Goal: Information Seeking & Learning: Learn about a topic

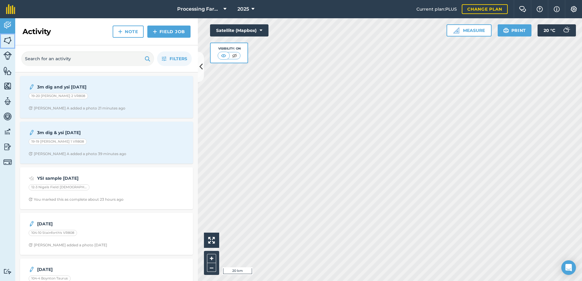
click at [11, 41] on img at bounding box center [7, 40] width 9 height 9
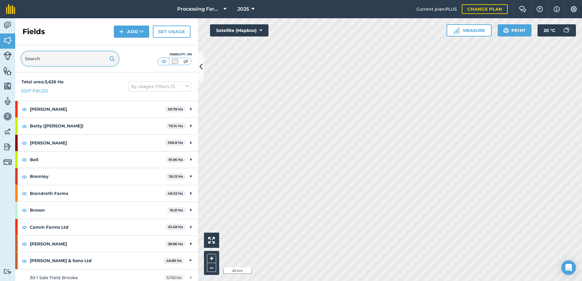
click at [61, 62] on input "text" at bounding box center [69, 58] width 97 height 15
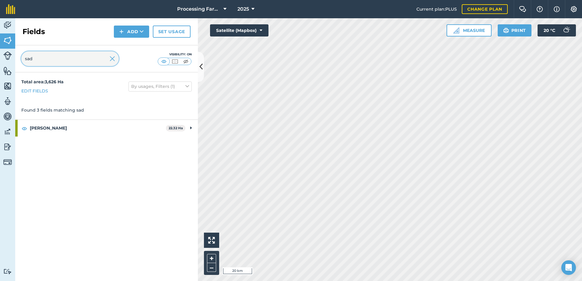
type input "sad"
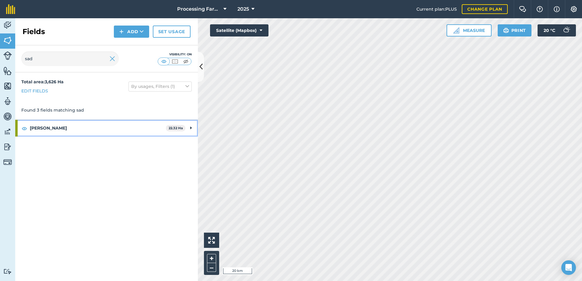
click at [41, 125] on strong "[PERSON_NAME]" at bounding box center [98, 128] width 136 height 16
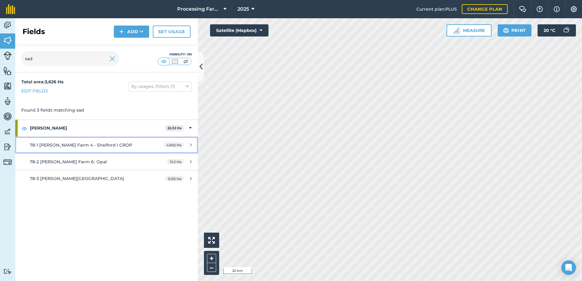
click at [96, 148] on div "78-1 [PERSON_NAME] Farm 4 - Shelford I CROP" at bounding box center [87, 145] width 115 height 7
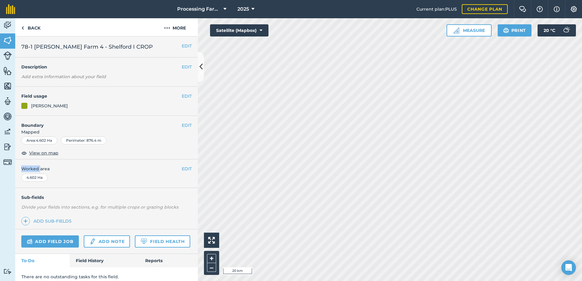
click at [97, 148] on div "EDIT Boundary Mapped Area : 4.602 Ha Perimeter : 876.4 m View on map" at bounding box center [106, 138] width 183 height 44
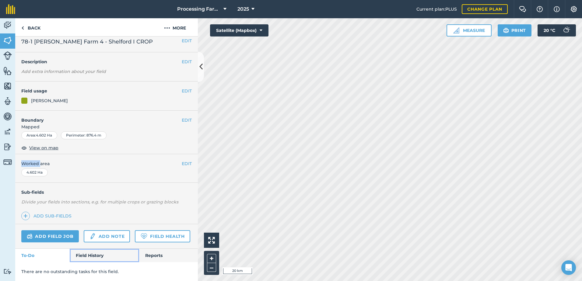
click at [96, 259] on link "Field History" at bounding box center [104, 255] width 69 height 13
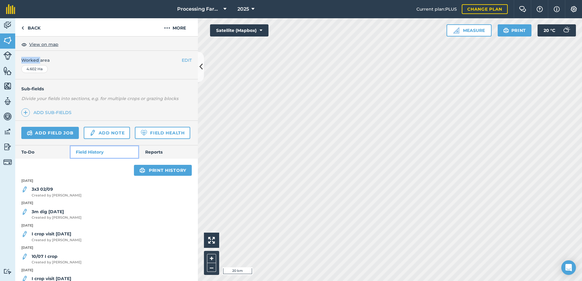
scroll to position [114, 0]
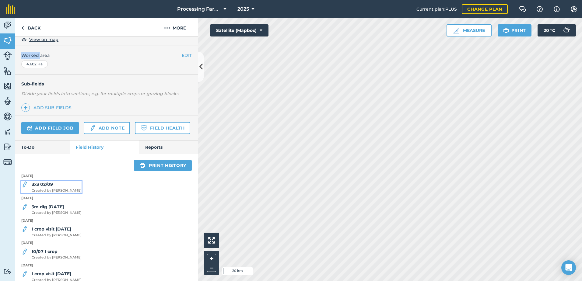
click at [63, 194] on span "Created by [PERSON_NAME]" at bounding box center [57, 190] width 50 height 5
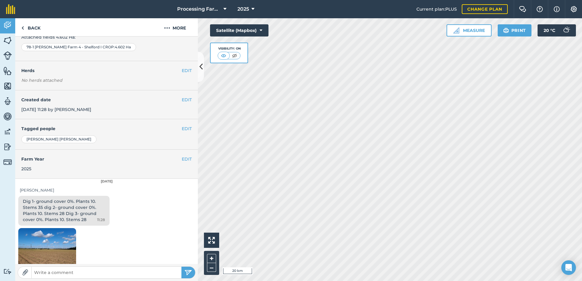
scroll to position [76, 0]
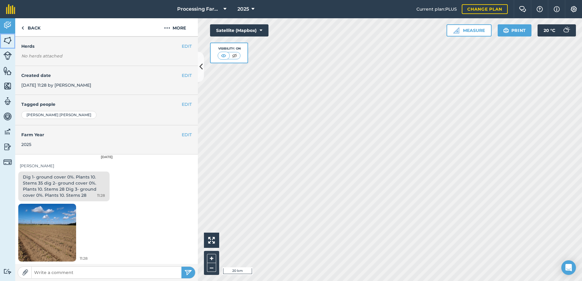
click at [8, 42] on img at bounding box center [7, 40] width 9 height 9
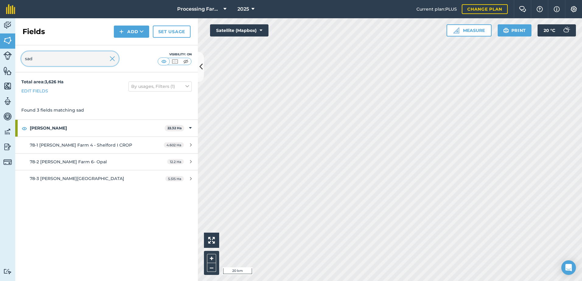
drag, startPoint x: 43, startPoint y: 57, endPoint x: 22, endPoint y: 58, distance: 21.1
click at [22, 58] on input "sad" at bounding box center [69, 58] width 97 height 15
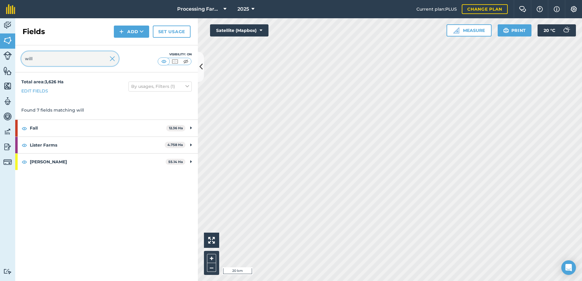
type input "will"
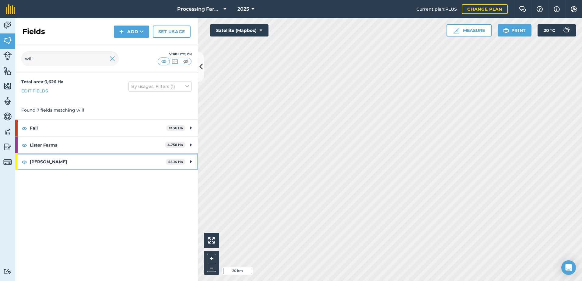
click at [44, 163] on strong "[PERSON_NAME]" at bounding box center [98, 162] width 136 height 16
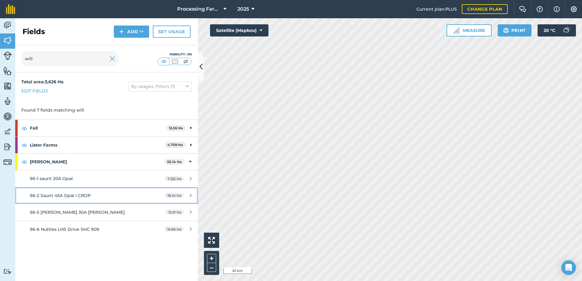
click at [68, 193] on span "96-2 Saunt 45A Opal I CROP" at bounding box center [60, 195] width 61 height 5
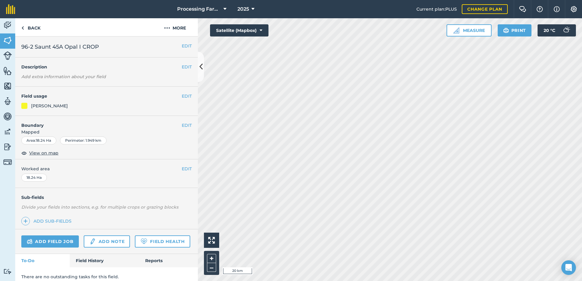
scroll to position [22, 0]
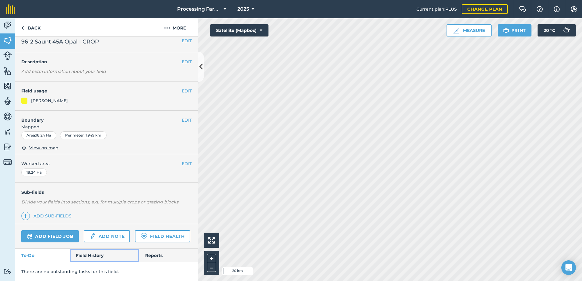
click at [90, 256] on link "Field History" at bounding box center [104, 255] width 69 height 13
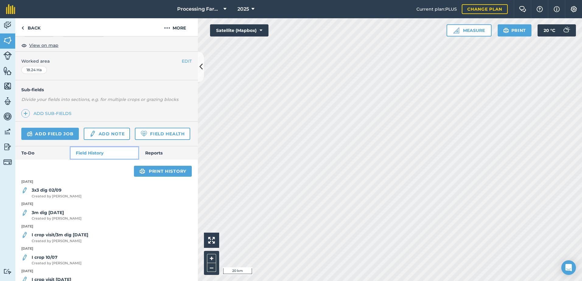
scroll to position [114, 0]
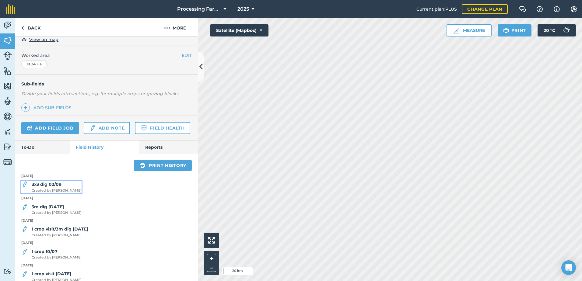
click at [55, 194] on span "Created by [PERSON_NAME]" at bounding box center [57, 190] width 50 height 5
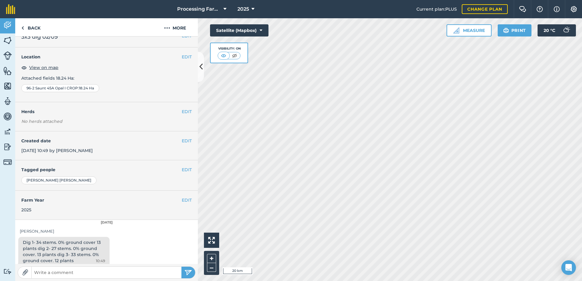
scroll to position [15, 0]
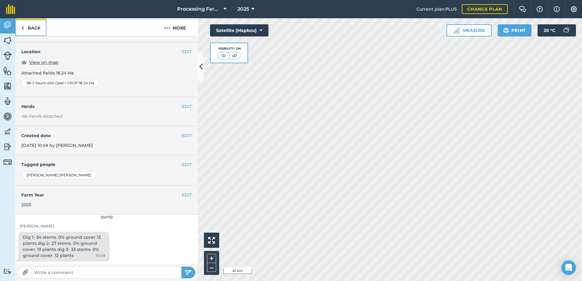
click at [35, 30] on link "Back" at bounding box center [30, 27] width 31 height 18
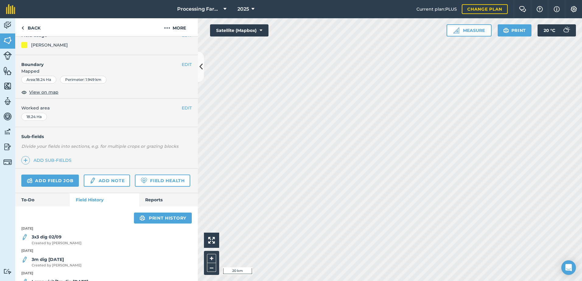
scroll to position [91, 0]
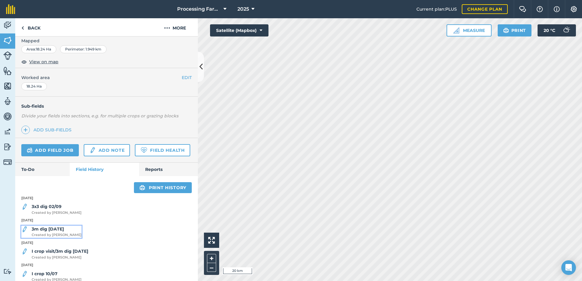
click at [58, 238] on span "Created by [PERSON_NAME]" at bounding box center [57, 235] width 50 height 5
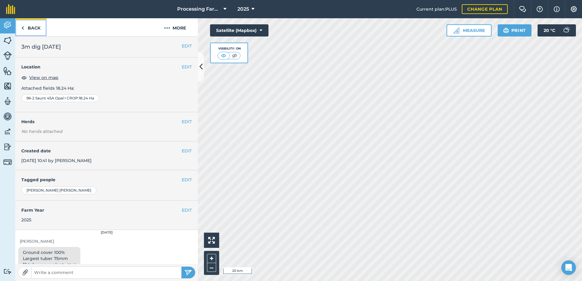
click at [36, 29] on link "Back" at bounding box center [30, 27] width 31 height 18
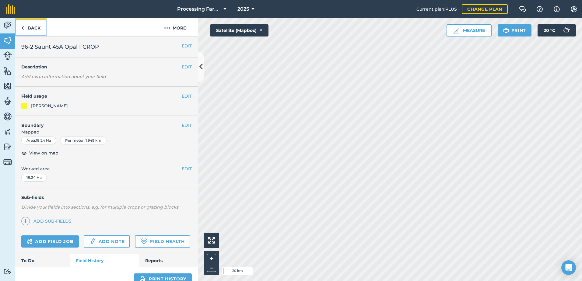
click at [36, 30] on link "Back" at bounding box center [30, 27] width 31 height 18
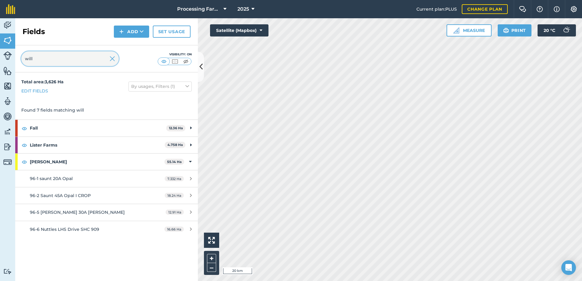
drag, startPoint x: 39, startPoint y: 60, endPoint x: 17, endPoint y: 60, distance: 21.9
click at [17, 60] on div "will Visibility: On" at bounding box center [106, 58] width 183 height 27
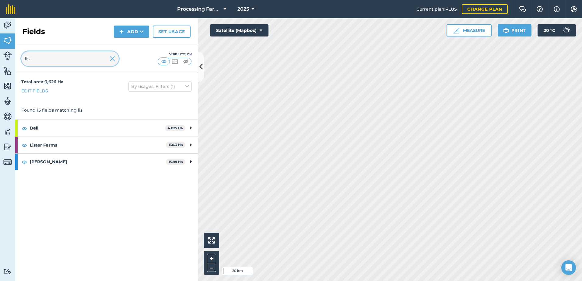
type input "lis"
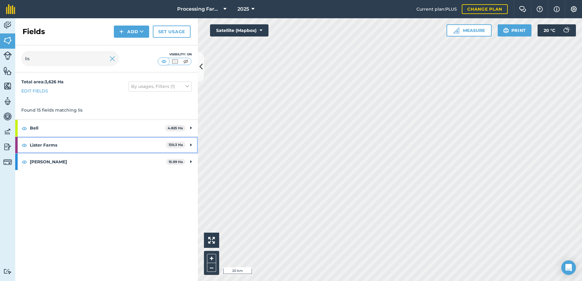
click at [48, 143] on strong "Lister Farms" at bounding box center [98, 145] width 136 height 16
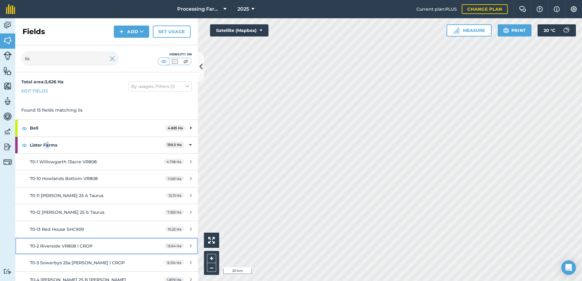
click at [67, 249] on div "70-2 Riverside VR808 I CROP" at bounding box center [87, 246] width 115 height 7
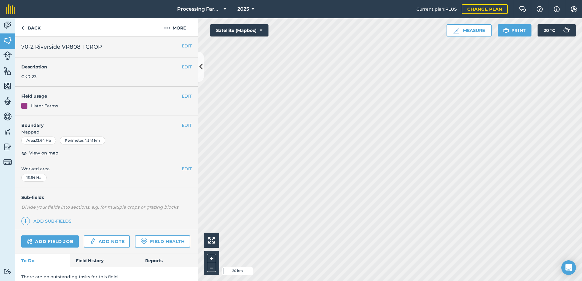
scroll to position [22, 0]
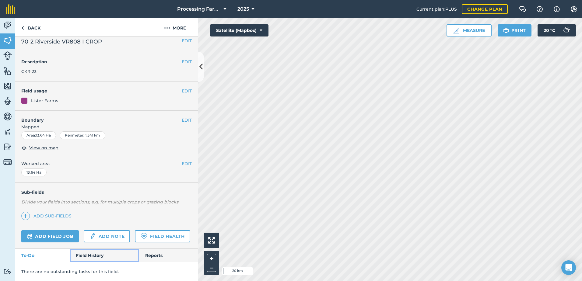
click at [88, 254] on link "Field History" at bounding box center [104, 255] width 69 height 13
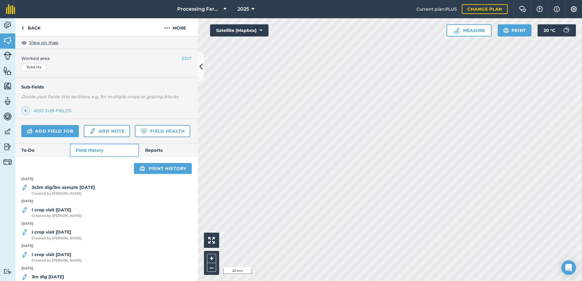
scroll to position [114, 0]
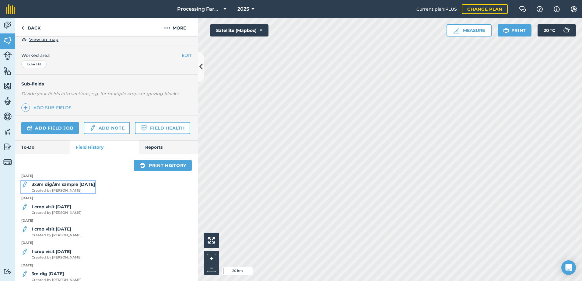
click at [62, 194] on span "Created by [PERSON_NAME]" at bounding box center [63, 190] width 63 height 5
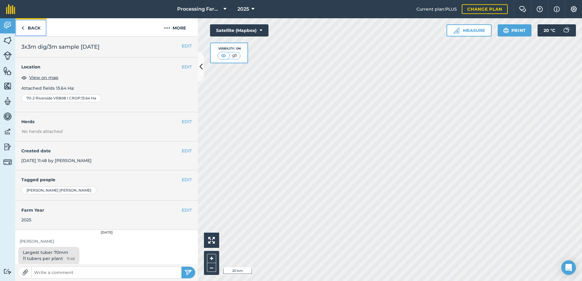
click at [31, 26] on link "Back" at bounding box center [30, 27] width 31 height 18
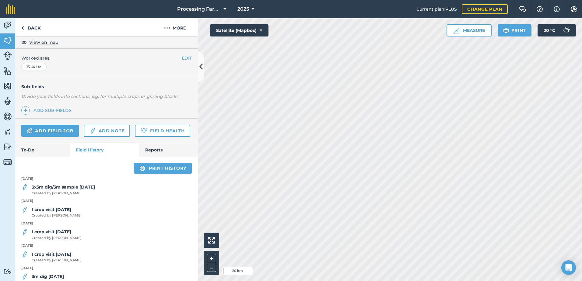
scroll to position [122, 0]
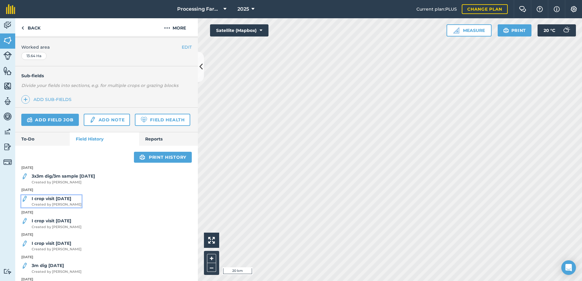
click at [72, 208] on span "Created by [PERSON_NAME]" at bounding box center [57, 204] width 50 height 5
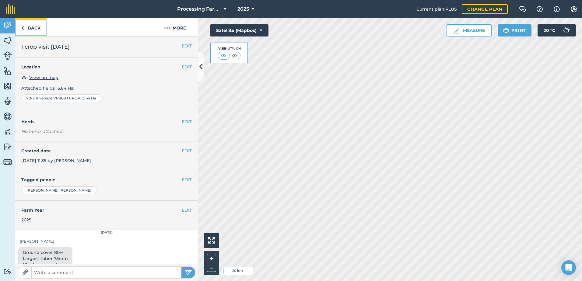
click at [29, 30] on link "Back" at bounding box center [30, 27] width 31 height 18
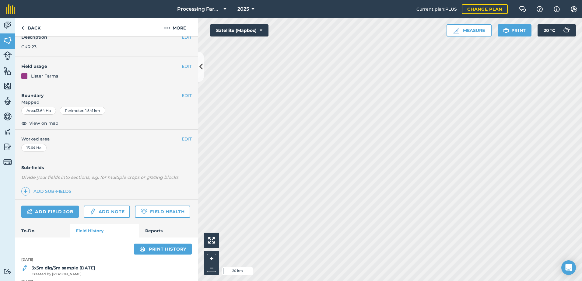
scroll to position [122, 0]
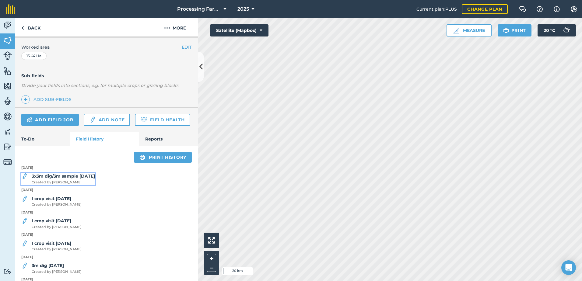
click at [90, 185] on span "Created by [PERSON_NAME]" at bounding box center [63, 182] width 63 height 5
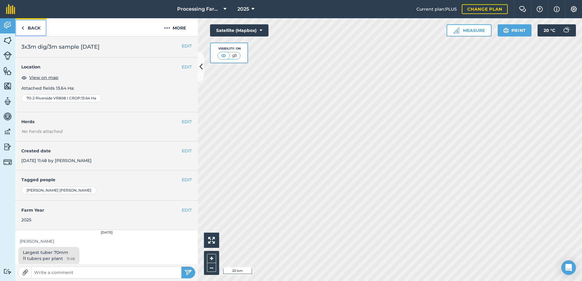
click at [37, 33] on link "Back" at bounding box center [30, 27] width 31 height 18
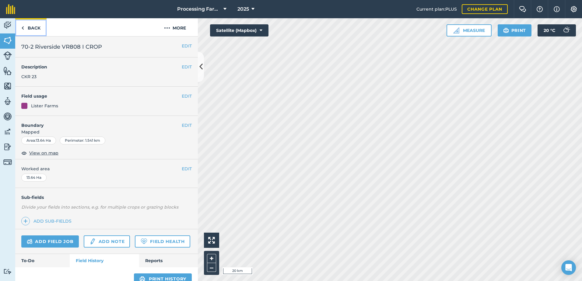
click at [31, 31] on link "Back" at bounding box center [30, 27] width 31 height 18
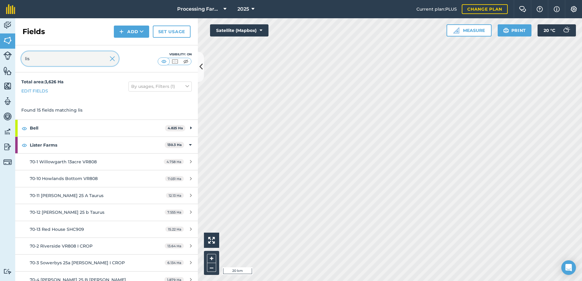
drag, startPoint x: 37, startPoint y: 58, endPoint x: 14, endPoint y: 58, distance: 23.1
click at [14, 58] on div "Activity Fields Livestock Features Maps Team Vehicles Data Reporting Billing Tu…" at bounding box center [291, 149] width 582 height 263
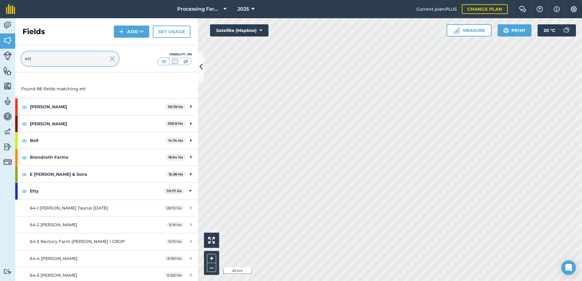
scroll to position [30, 0]
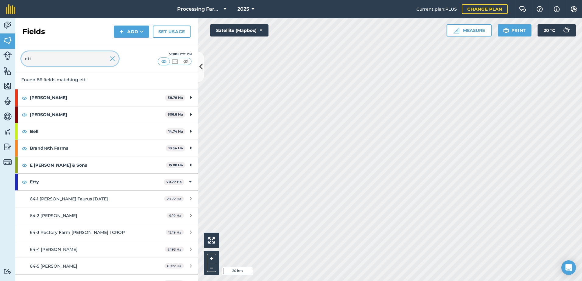
type input "ett"
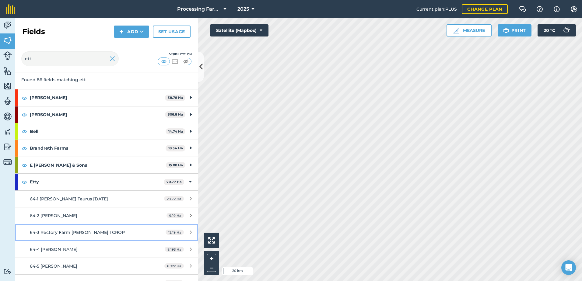
click at [92, 233] on span "64-3 Rectory Farm [PERSON_NAME] I CROP" at bounding box center [77, 232] width 95 height 5
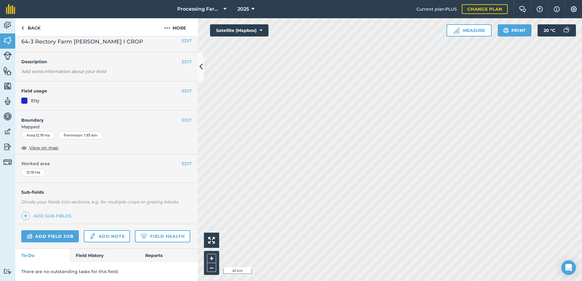
scroll to position [22, 0]
click at [96, 259] on link "Field History" at bounding box center [104, 255] width 69 height 13
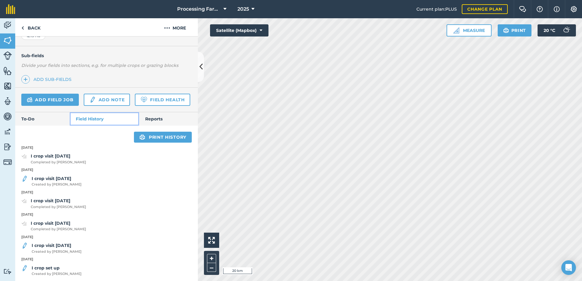
scroll to position [144, 0]
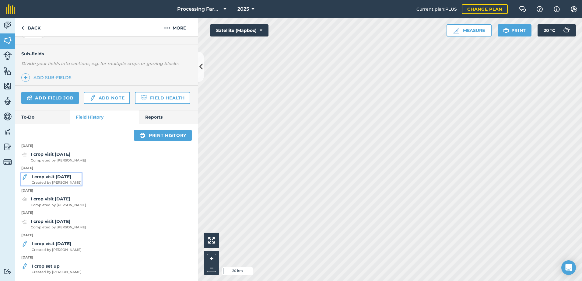
click at [63, 186] on span "Created by [PERSON_NAME]" at bounding box center [57, 182] width 50 height 5
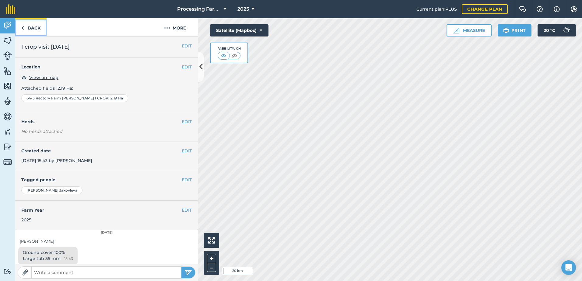
click at [39, 27] on link "Back" at bounding box center [30, 27] width 31 height 18
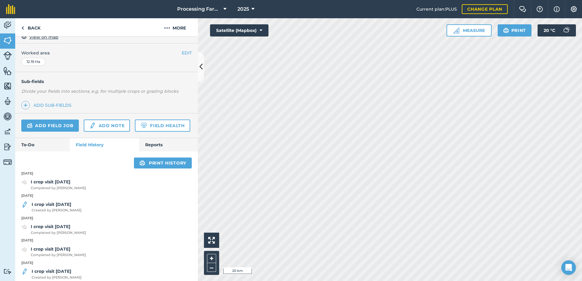
scroll to position [69, 0]
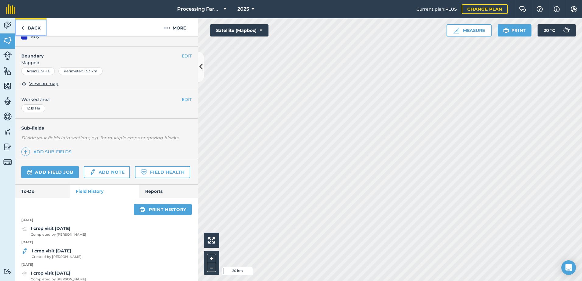
click at [34, 27] on link "Back" at bounding box center [30, 27] width 31 height 18
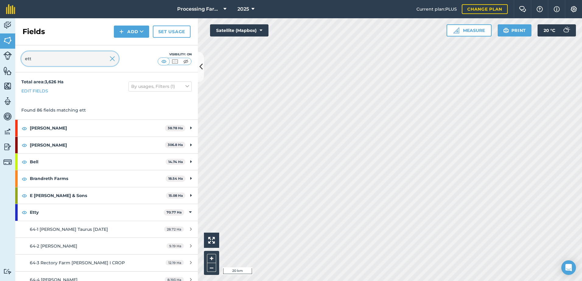
drag, startPoint x: 40, startPoint y: 62, endPoint x: 4, endPoint y: 65, distance: 35.5
click at [4, 65] on div "Activity Fields Livestock Features Maps Team Vehicles Data Reporting Billing Tu…" at bounding box center [291, 149] width 582 height 263
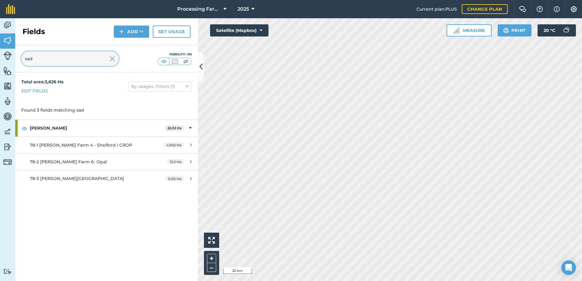
type input "sad"
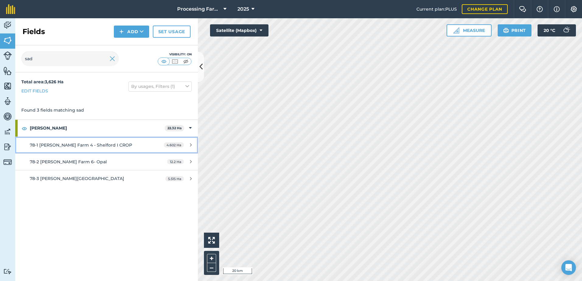
click at [81, 149] on link "78-1 [PERSON_NAME] Farm 4 - Shelford I CROP 4.602 Ha" at bounding box center [106, 145] width 183 height 16
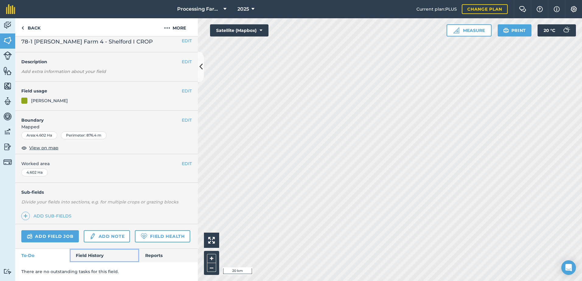
click at [83, 253] on link "Field History" at bounding box center [104, 255] width 69 height 13
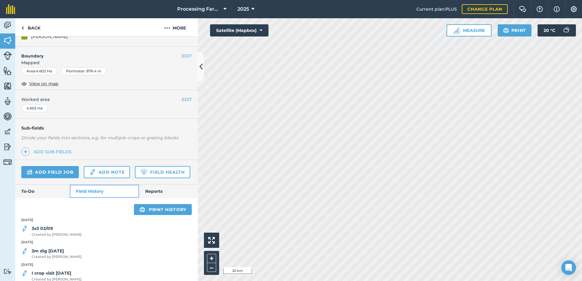
scroll to position [114, 0]
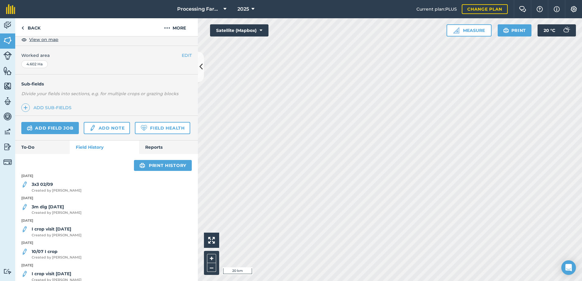
click at [72, 193] on div "3x3 02/09 Created by [PERSON_NAME]" at bounding box center [106, 187] width 183 height 12
click at [58, 194] on span "Created by [PERSON_NAME]" at bounding box center [57, 190] width 50 height 5
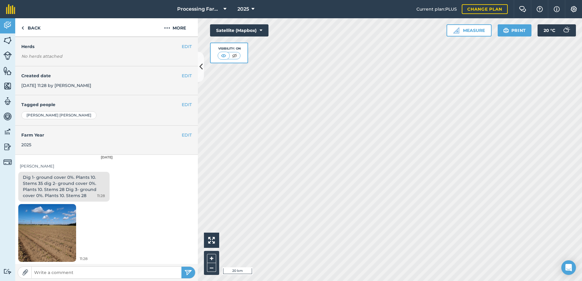
scroll to position [76, 0]
click at [26, 25] on link "Back" at bounding box center [30, 27] width 31 height 18
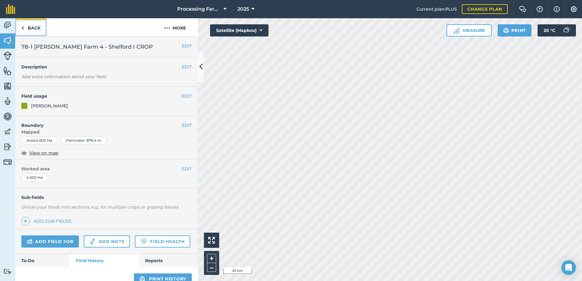
click at [37, 30] on link "Back" at bounding box center [30, 27] width 31 height 18
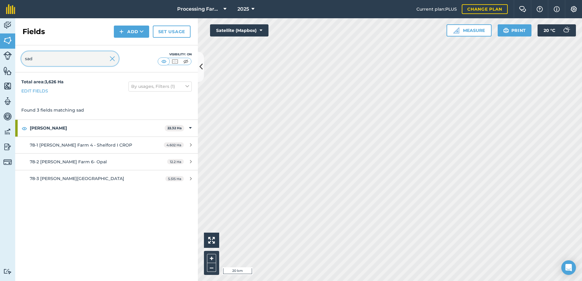
drag, startPoint x: 37, startPoint y: 62, endPoint x: -9, endPoint y: 86, distance: 51.1
click at [0, 86] on html "Processing Farms 2025 Current plan : PLUS Change plan Farm Chat Help Info Setti…" at bounding box center [291, 140] width 582 height 281
type input "mow"
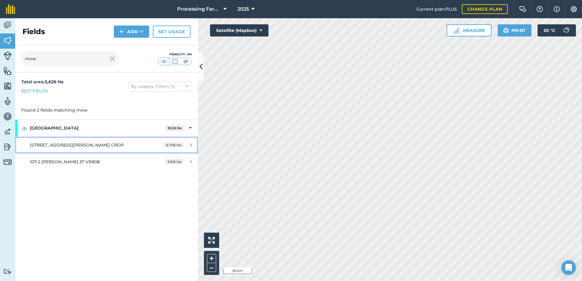
click at [50, 150] on link "107-1 [PERSON_NAME] 36 VR808 I CROP 6.706 Ha" at bounding box center [106, 145] width 183 height 16
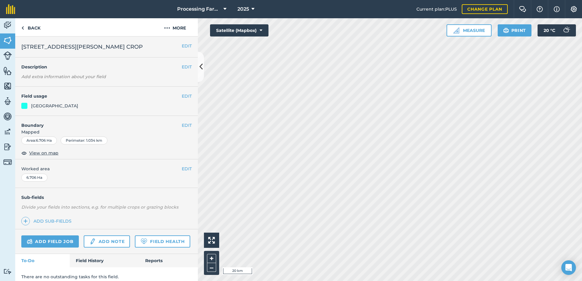
scroll to position [22, 0]
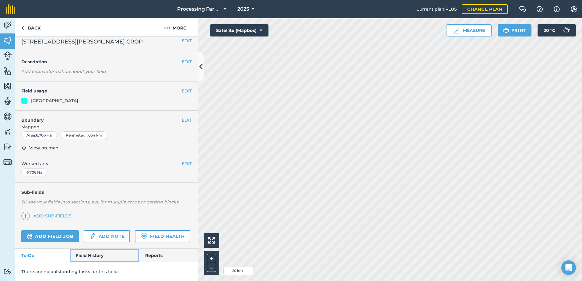
click at [96, 257] on link "Field History" at bounding box center [104, 255] width 69 height 13
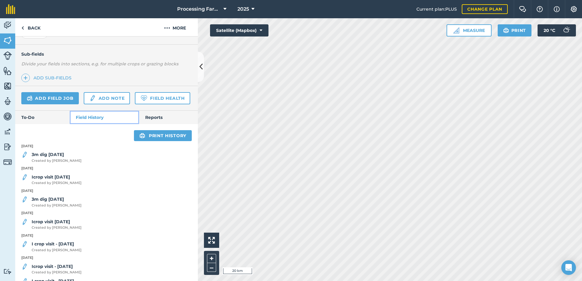
scroll to position [144, 0]
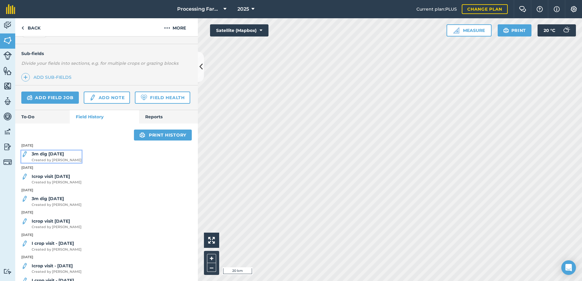
click at [61, 157] on strong "3m dig [DATE]" at bounding box center [48, 153] width 32 height 5
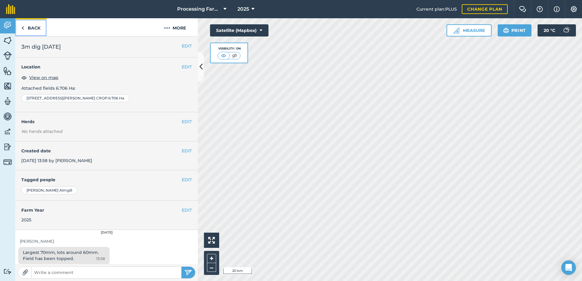
click at [38, 28] on link "Back" at bounding box center [30, 27] width 31 height 18
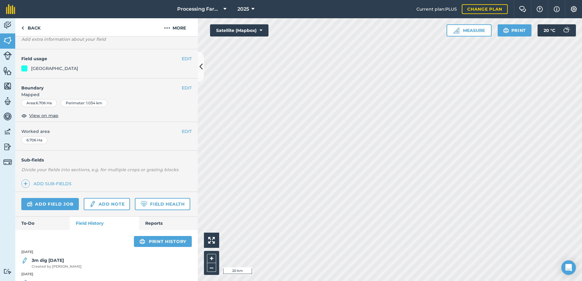
scroll to position [91, 0]
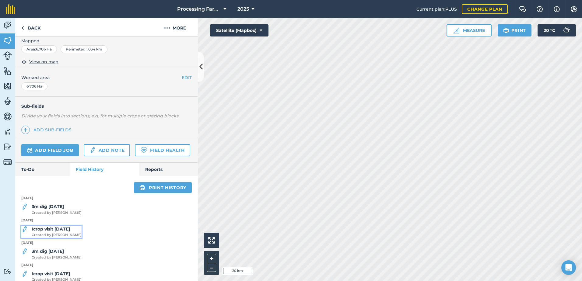
click at [66, 238] on div "Icrop visit [DATE] Created by [PERSON_NAME]" at bounding box center [57, 232] width 50 height 12
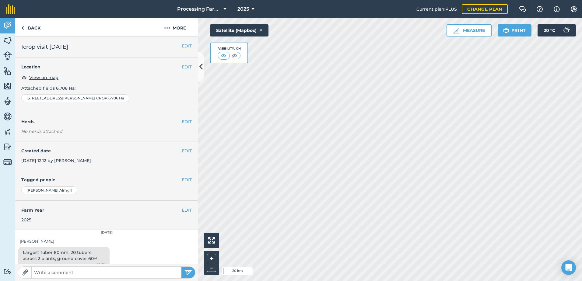
scroll to position [9, 0]
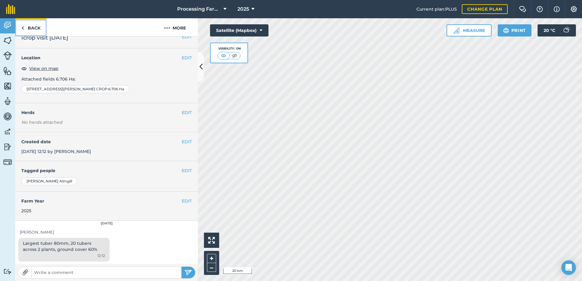
click at [36, 26] on link "Back" at bounding box center [30, 27] width 31 height 18
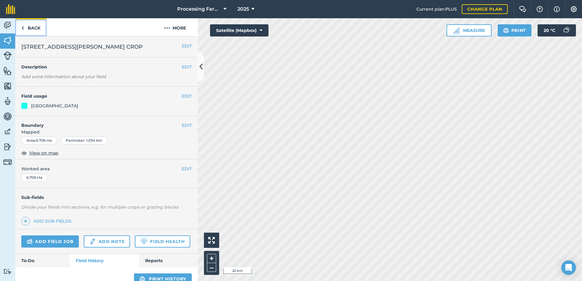
click at [33, 29] on link "Back" at bounding box center [30, 27] width 31 height 18
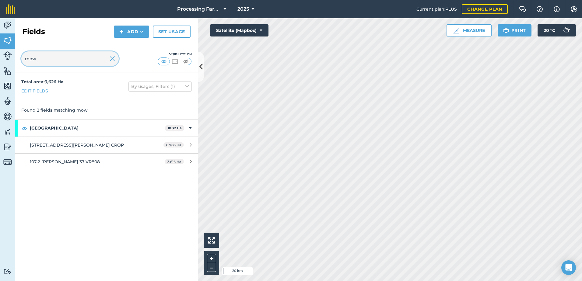
drag, startPoint x: 30, startPoint y: 61, endPoint x: 20, endPoint y: 58, distance: 10.3
click at [20, 58] on div "mow Visibility: On" at bounding box center [106, 58] width 183 height 27
type input "twed"
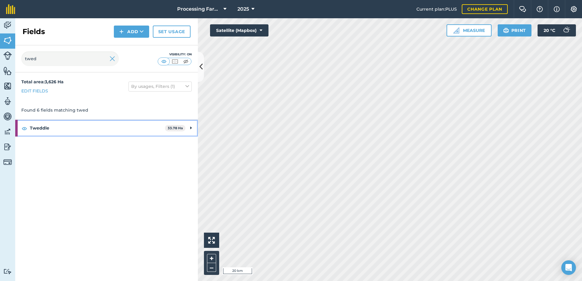
click at [33, 131] on strong "Tweddle" at bounding box center [97, 128] width 135 height 16
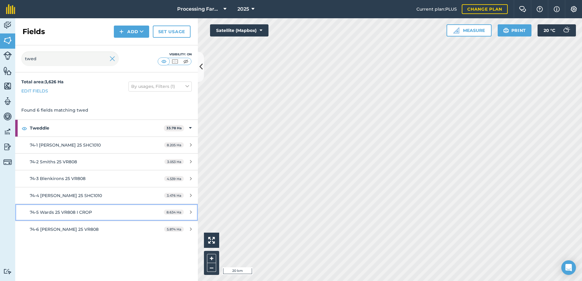
click at [87, 212] on span "74-5 Wards 25 VR808 I CROP" at bounding box center [61, 212] width 62 height 5
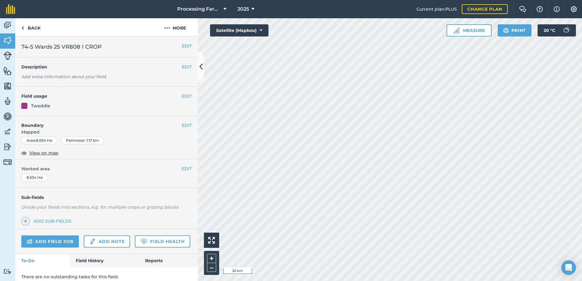
scroll to position [22, 0]
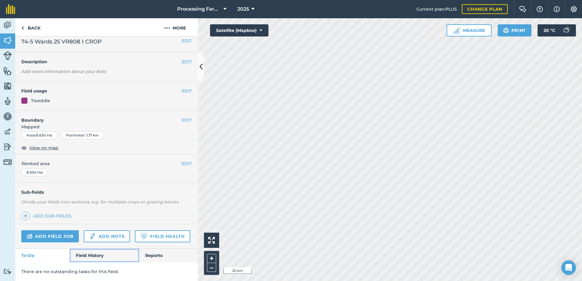
click at [78, 258] on link "Field History" at bounding box center [104, 255] width 69 height 13
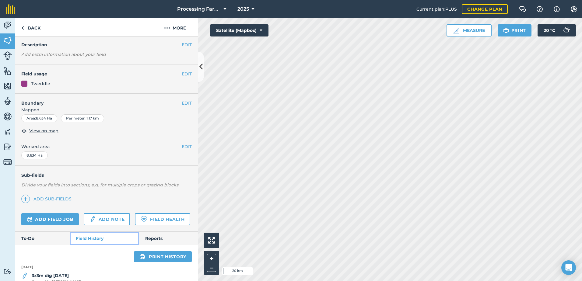
scroll to position [114, 0]
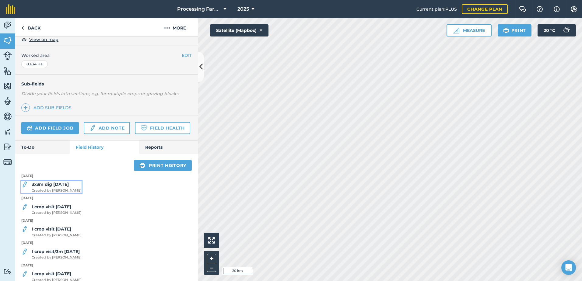
click at [61, 187] on strong "3x3m dig [DATE]" at bounding box center [50, 184] width 37 height 5
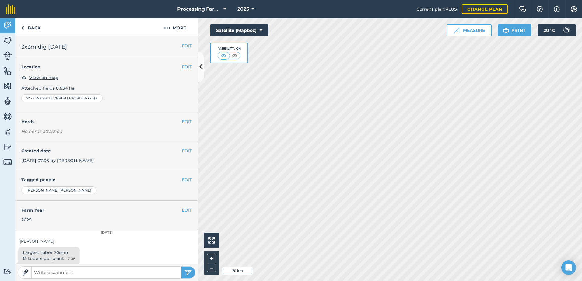
scroll to position [3, 0]
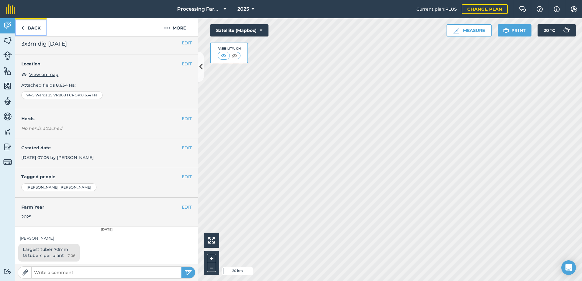
click at [34, 29] on link "Back" at bounding box center [30, 27] width 31 height 18
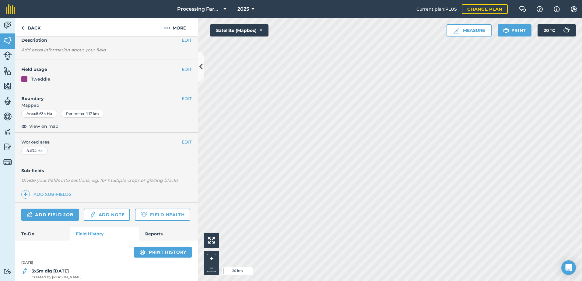
scroll to position [61, 0]
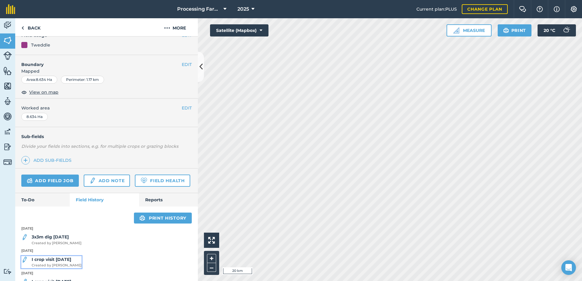
click at [54, 263] on strong "I crop visit [DATE]" at bounding box center [52, 259] width 40 height 5
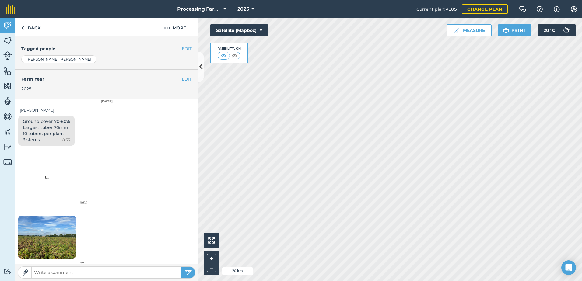
scroll to position [136, 0]
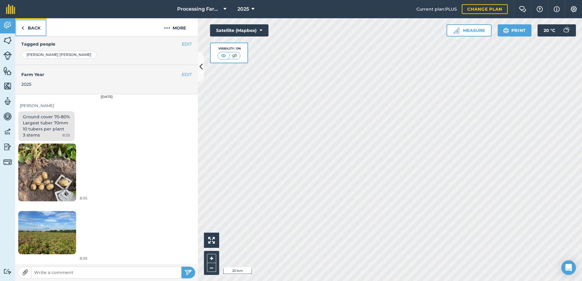
click at [33, 25] on link "Back" at bounding box center [30, 27] width 31 height 18
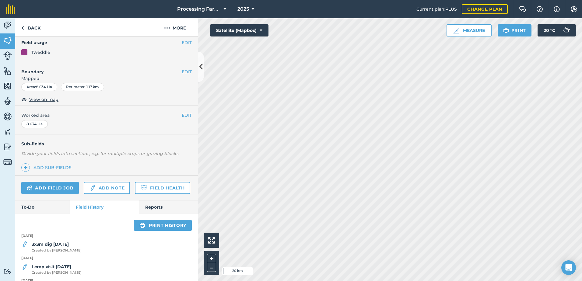
scroll to position [122, 0]
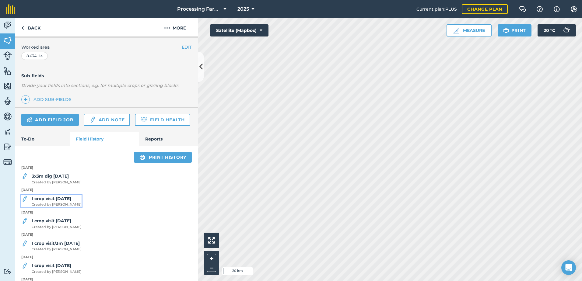
click at [52, 202] on strong "I crop visit [DATE]" at bounding box center [52, 198] width 40 height 5
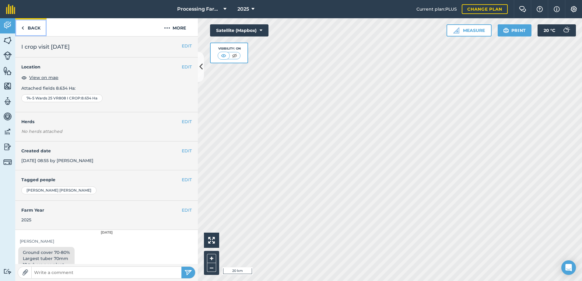
click at [36, 27] on link "Back" at bounding box center [30, 27] width 31 height 18
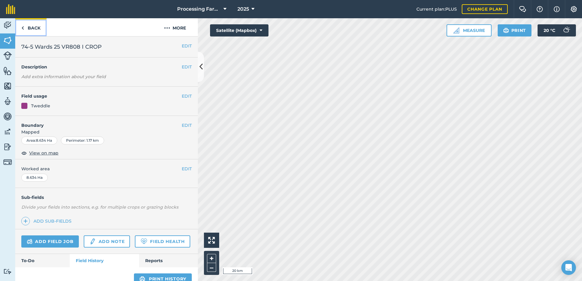
click at [36, 29] on link "Back" at bounding box center [30, 27] width 31 height 18
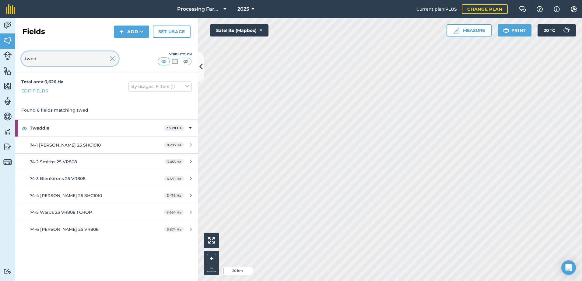
drag, startPoint x: 53, startPoint y: 62, endPoint x: 10, endPoint y: 59, distance: 42.8
click at [12, 60] on div "Activity Fields Livestock Features Maps Team Vehicles Data Reporting Billing Tu…" at bounding box center [291, 149] width 582 height 263
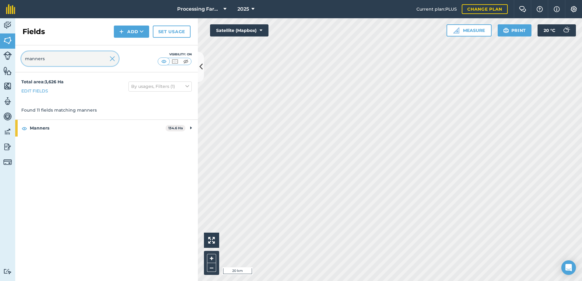
type input "manners"
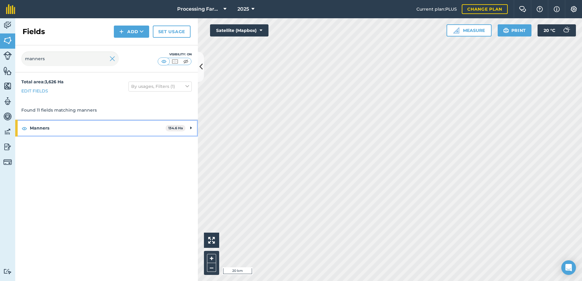
click at [34, 126] on strong "Manners" at bounding box center [98, 128] width 136 height 16
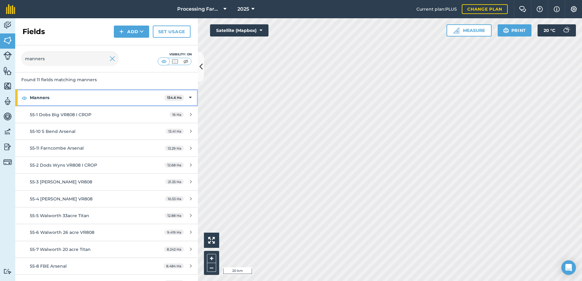
scroll to position [41, 0]
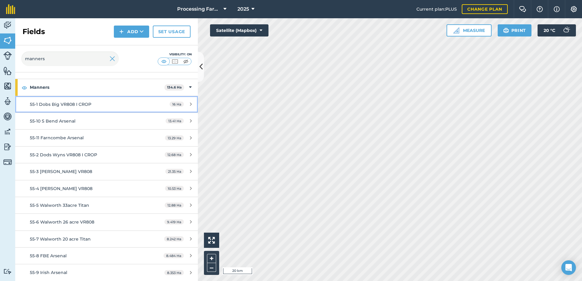
click at [88, 106] on span "55-1 Dobs Big VR808 I CROP" at bounding box center [61, 104] width 62 height 5
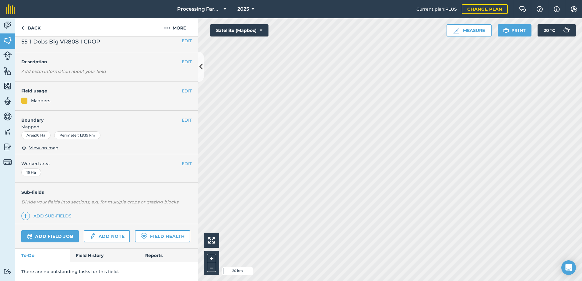
scroll to position [22, 0]
click at [85, 260] on link "Field History" at bounding box center [104, 255] width 69 height 13
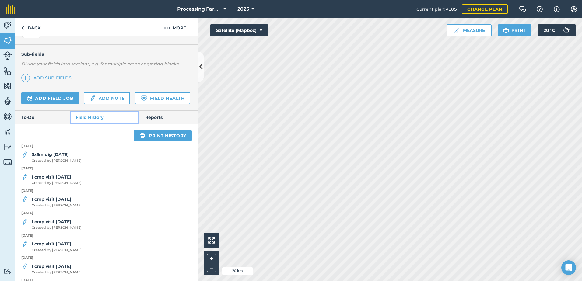
scroll to position [144, 0]
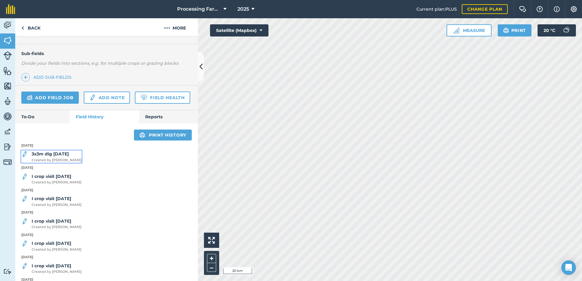
click at [54, 157] on strong "3x3m dig [DATE]" at bounding box center [50, 153] width 37 height 5
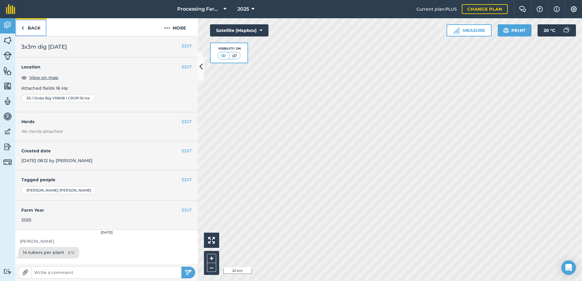
click at [36, 22] on link "Back" at bounding box center [30, 27] width 31 height 18
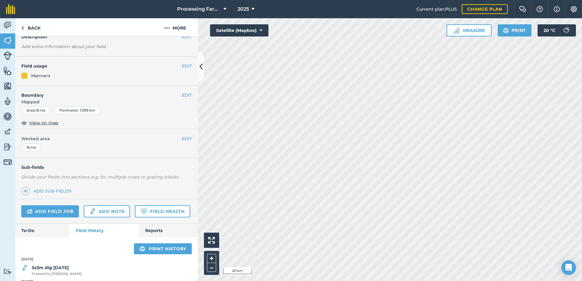
scroll to position [91, 0]
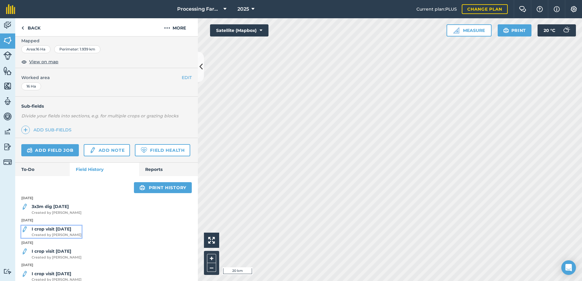
click at [65, 238] on span "Created by [PERSON_NAME]" at bounding box center [57, 235] width 50 height 5
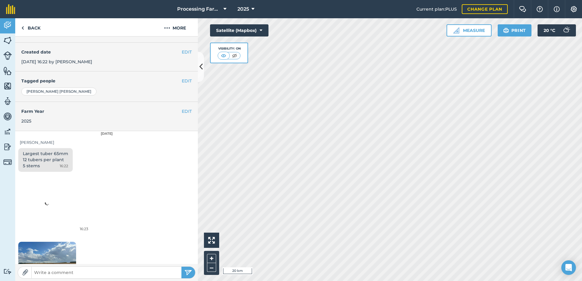
scroll to position [122, 0]
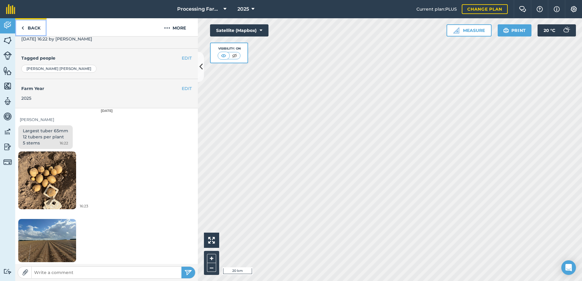
click at [36, 27] on link "Back" at bounding box center [30, 27] width 31 height 18
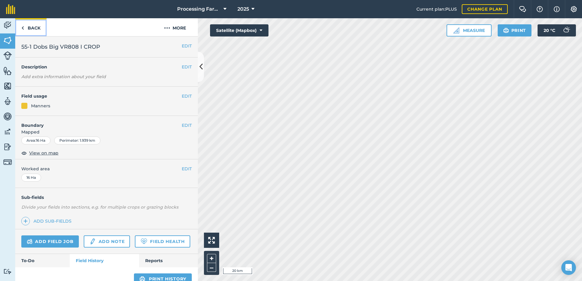
click at [36, 30] on link "Back" at bounding box center [30, 27] width 31 height 18
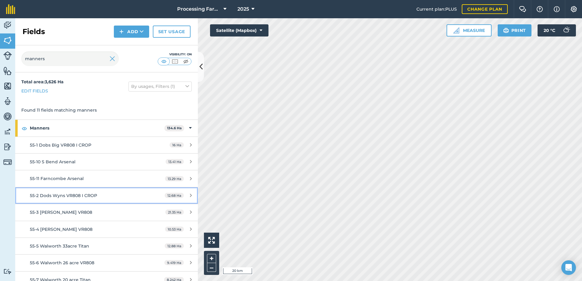
click at [85, 192] on div "55-2 Dods Wyns VR808 I CROP" at bounding box center [87, 195] width 115 height 7
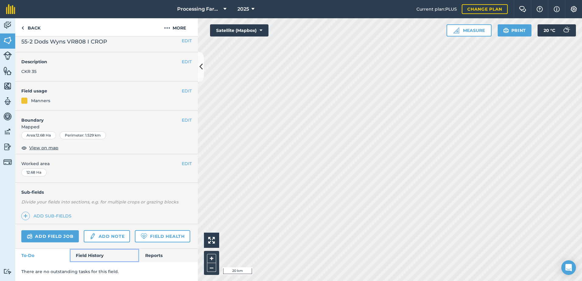
click at [90, 256] on link "Field History" at bounding box center [104, 255] width 69 height 13
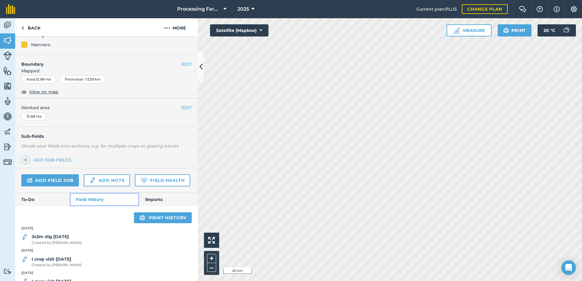
scroll to position [144, 0]
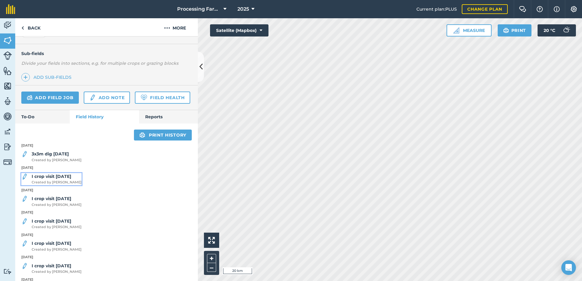
click at [66, 179] on strong "I crop visit [DATE]" at bounding box center [52, 176] width 40 height 5
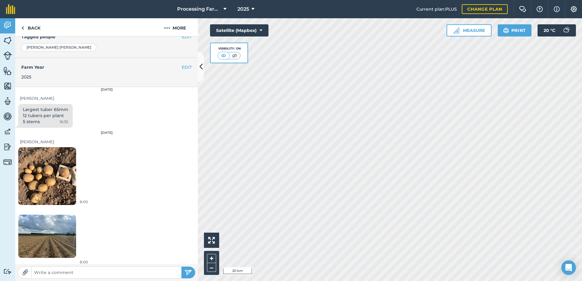
scroll to position [147, 0]
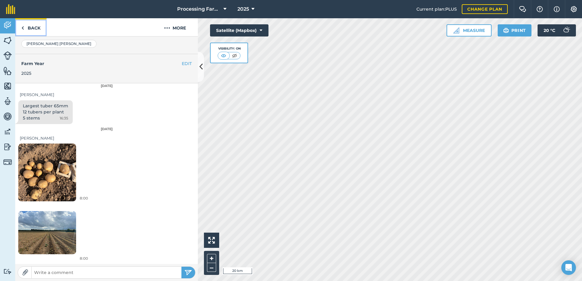
click at [38, 31] on link "Back" at bounding box center [30, 27] width 31 height 18
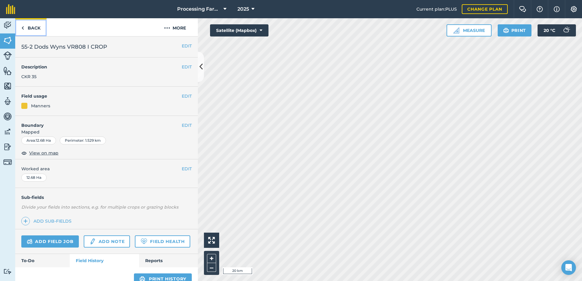
click at [37, 28] on link "Back" at bounding box center [30, 27] width 31 height 18
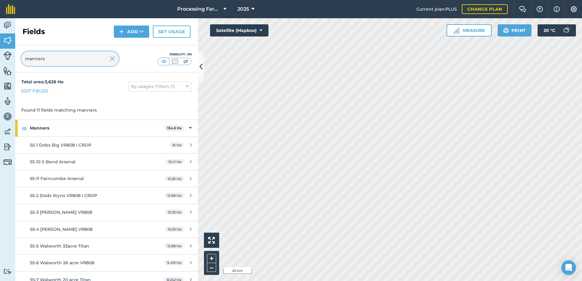
drag, startPoint x: 56, startPoint y: 58, endPoint x: 9, endPoint y: 55, distance: 47.0
click at [9, 55] on div "Activity Fields Livestock Features Maps Team Vehicles Data Reporting Billing Tu…" at bounding box center [291, 149] width 582 height 263
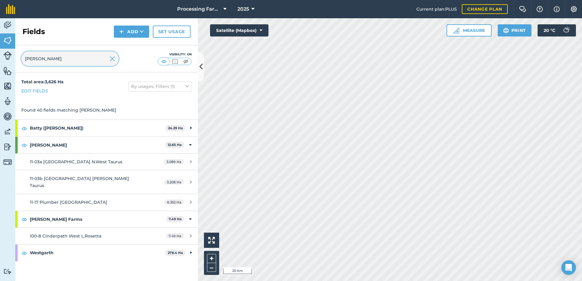
type input "[PERSON_NAME]"
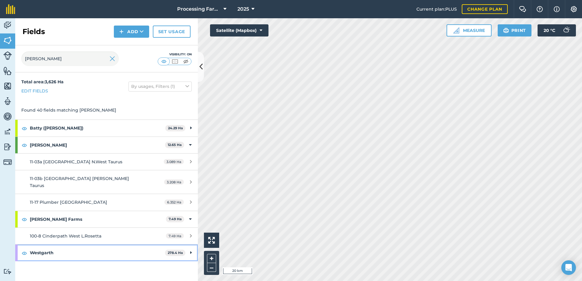
click at [43, 249] on strong "Westgarth" at bounding box center [97, 253] width 135 height 16
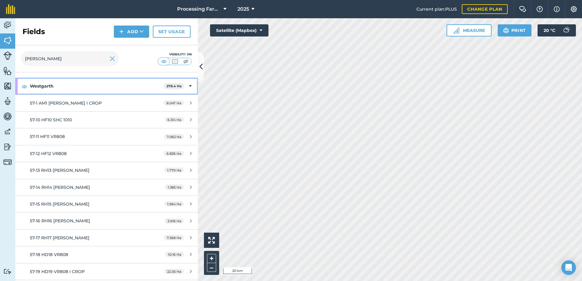
scroll to position [137, 0]
